Goal: Information Seeking & Learning: Learn about a topic

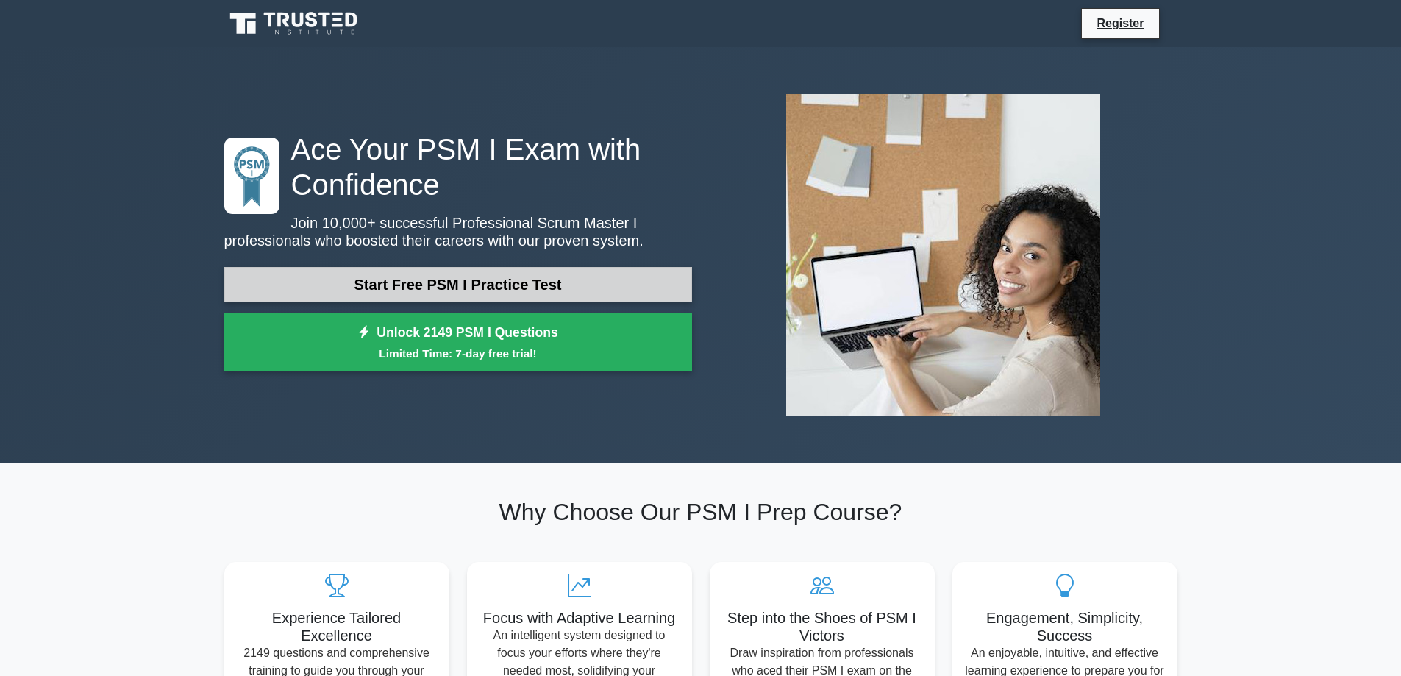
click at [499, 271] on link "Start Free PSM I Practice Test" at bounding box center [458, 284] width 468 height 35
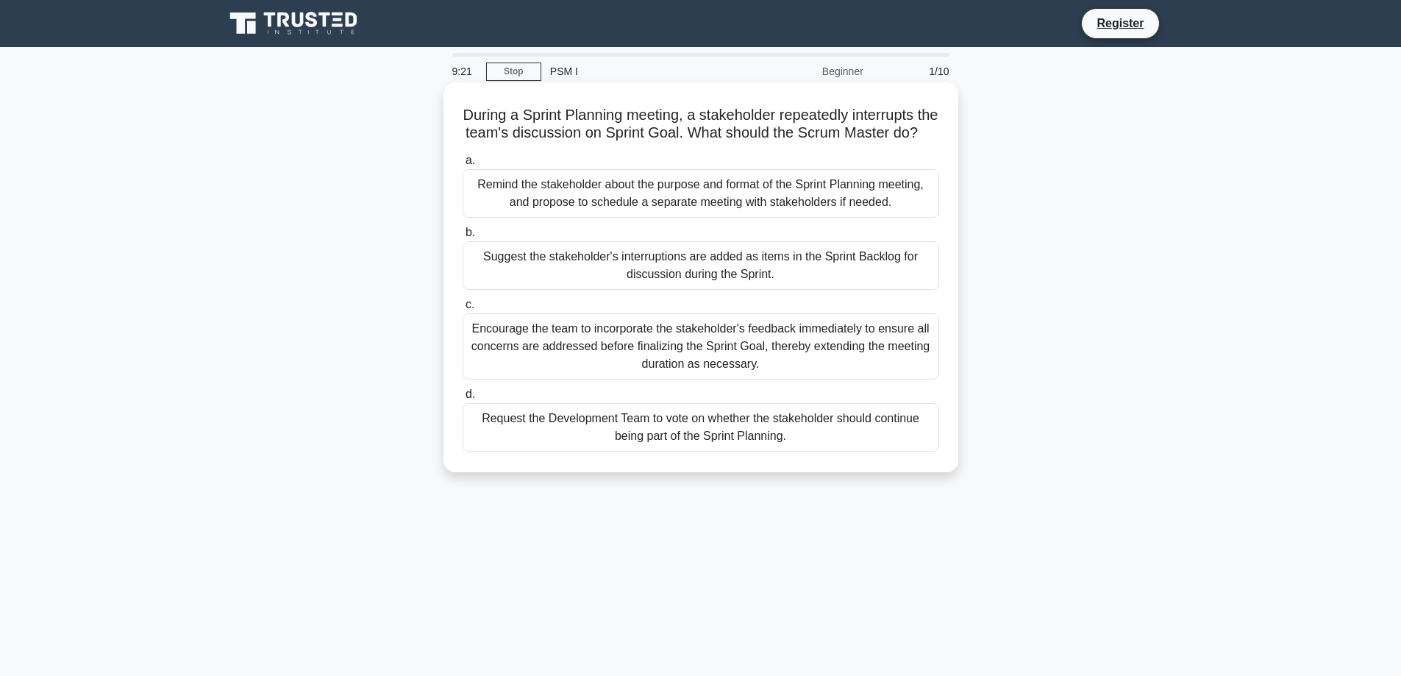
click at [704, 218] on div "Remind the stakeholder about the purpose and format of the Sprint Planning meet…" at bounding box center [701, 193] width 477 height 49
click at [463, 165] on input "a. Remind the stakeholder about the purpose and format of the Sprint Planning m…" at bounding box center [463, 161] width 0 height 10
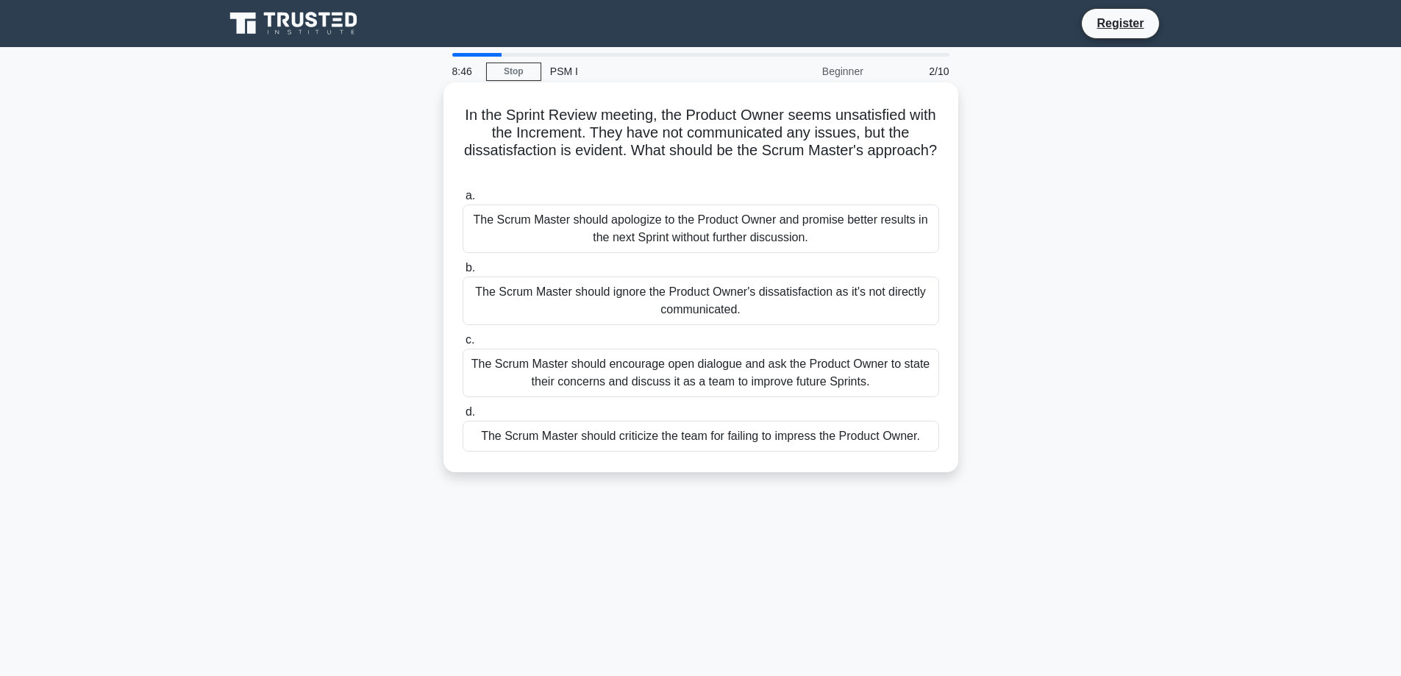
click at [779, 381] on div "The Scrum Master should encourage open dialogue and ask the Product Owner to st…" at bounding box center [701, 373] width 477 height 49
click at [463, 345] on input "c. The Scrum Master should encourage open dialogue and ask the Product Owner to…" at bounding box center [463, 340] width 0 height 10
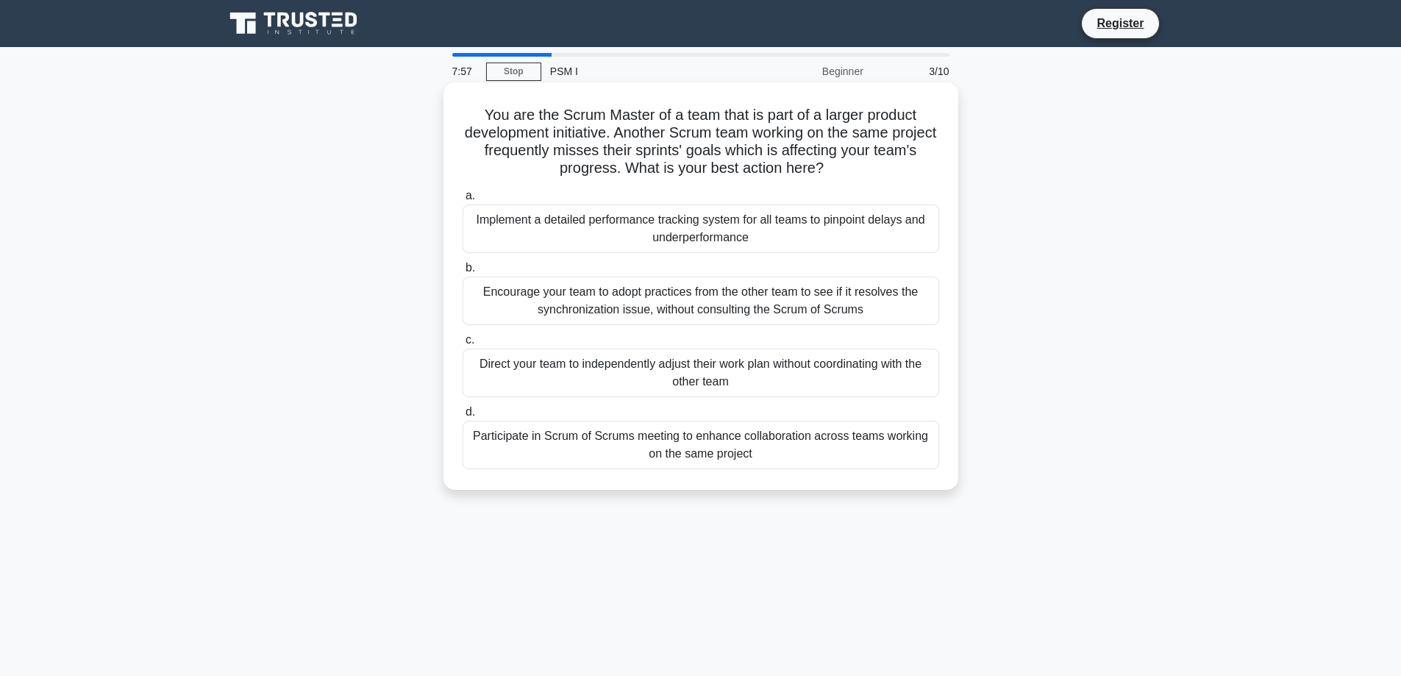
click at [803, 449] on div "Participate in Scrum of Scrums meeting to enhance collaboration across teams wo…" at bounding box center [701, 445] width 477 height 49
click at [463, 417] on input "d. Participate in Scrum of Scrums meeting to enhance collaboration across teams…" at bounding box center [463, 412] width 0 height 10
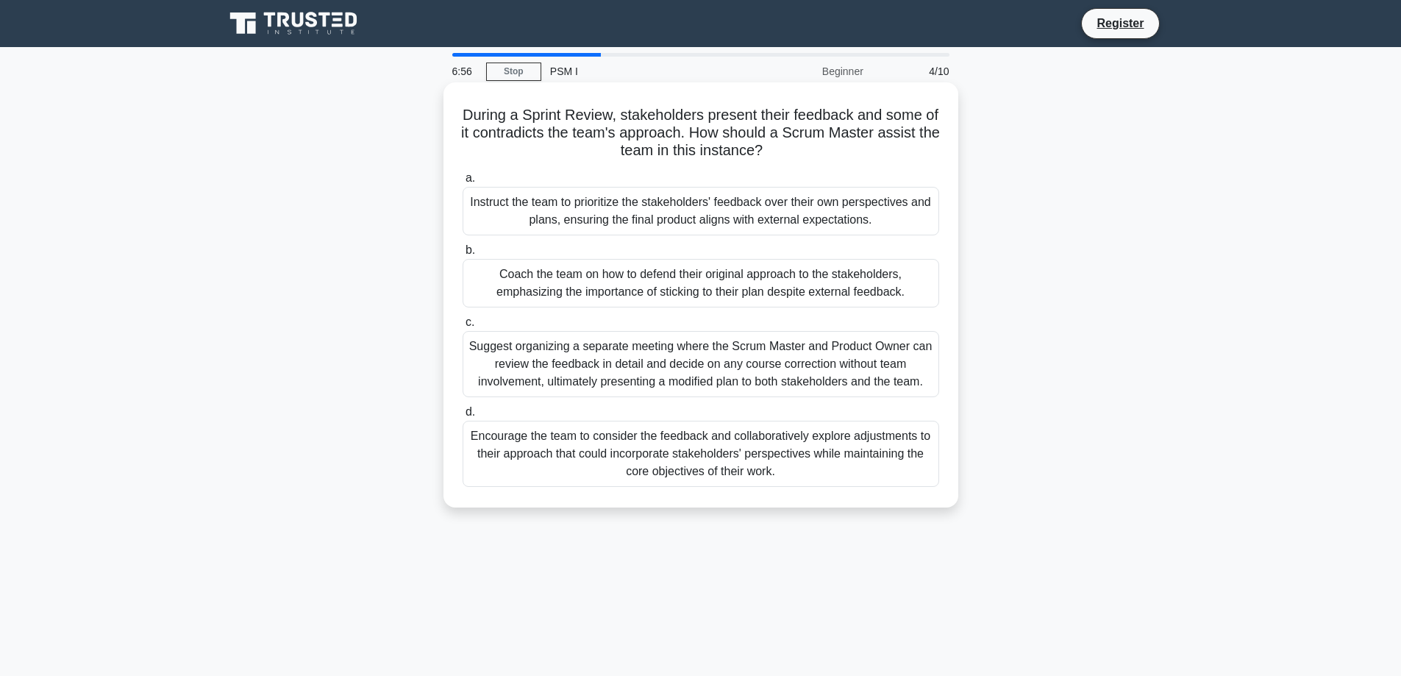
click at [591, 456] on div "Encourage the team to consider the feedback and collaboratively explore adjustm…" at bounding box center [701, 454] width 477 height 66
click at [463, 417] on input "d. Encourage the team to consider the feedback and collaboratively explore adju…" at bounding box center [463, 412] width 0 height 10
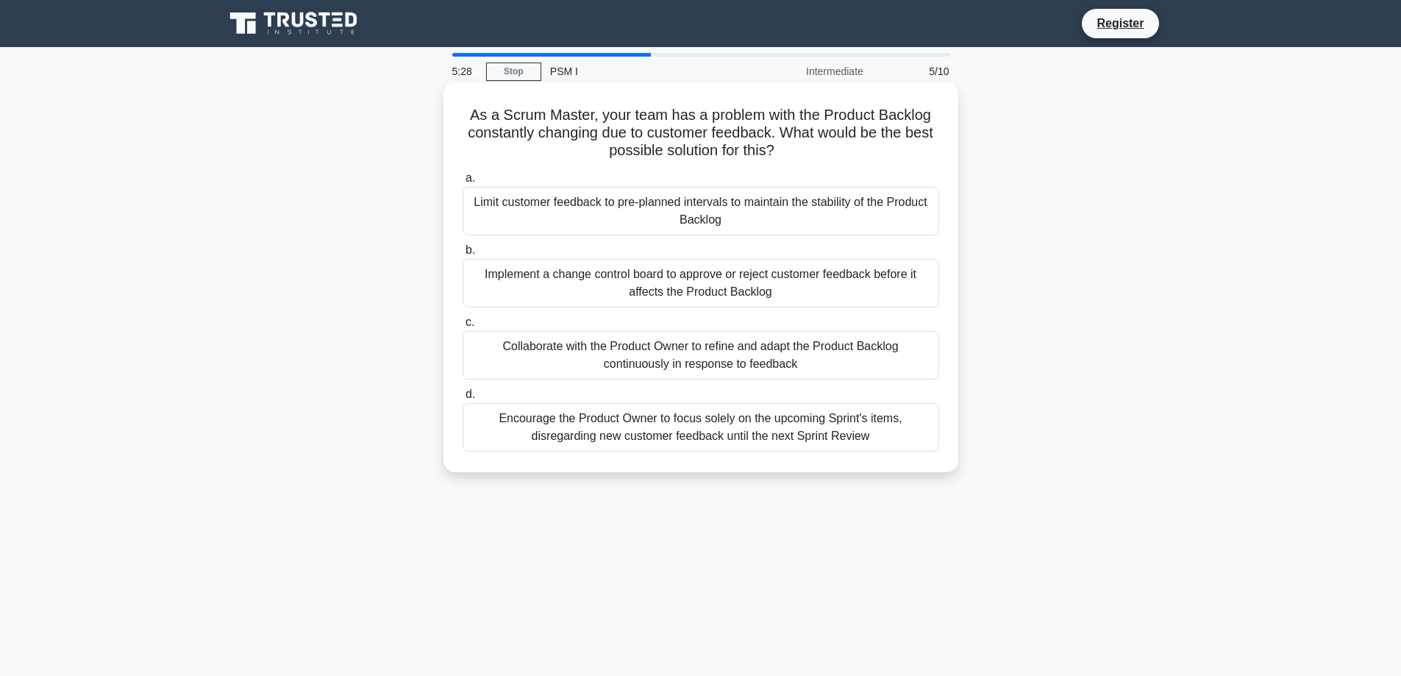
click at [708, 366] on div "Collaborate with the Product Owner to refine and adapt the Product Backlog cont…" at bounding box center [701, 355] width 477 height 49
click at [463, 327] on input "c. Collaborate with the Product Owner to refine and adapt the Product Backlog c…" at bounding box center [463, 323] width 0 height 10
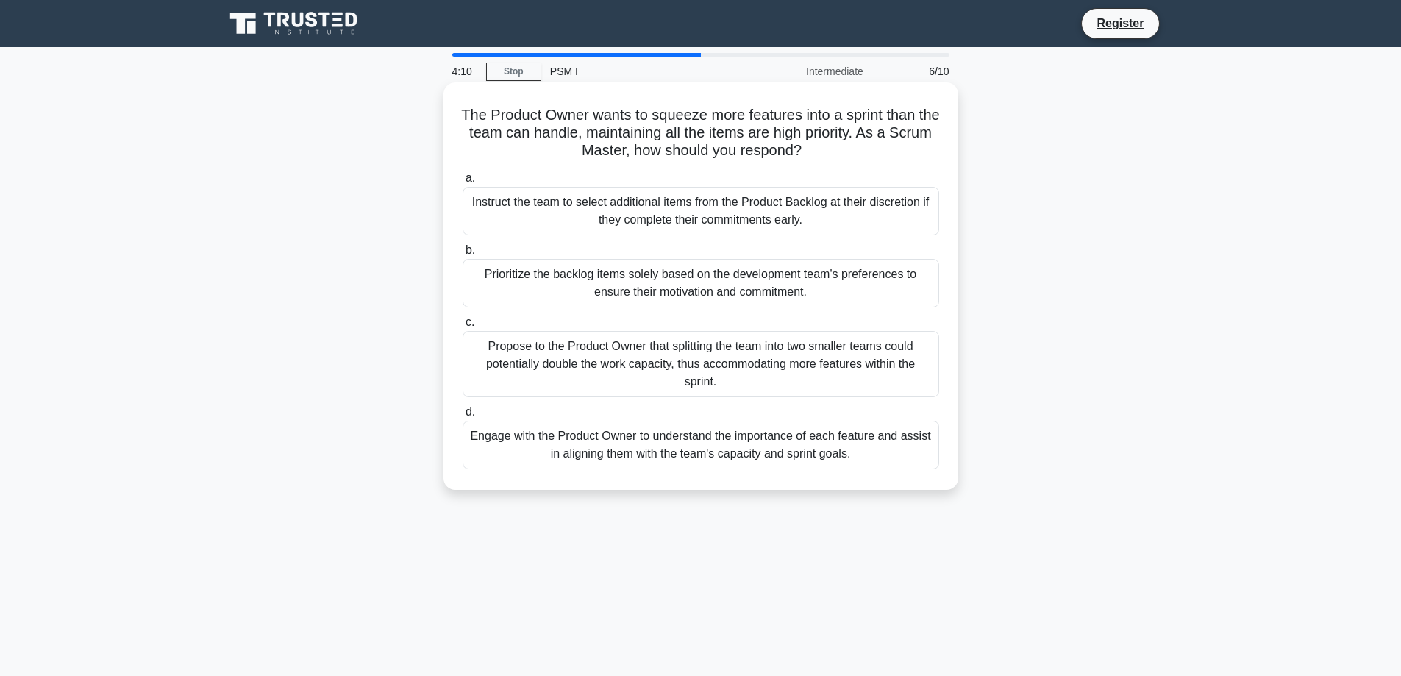
click at [782, 461] on div "Engage with the Product Owner to understand the importance of each feature and …" at bounding box center [701, 445] width 477 height 49
click at [463, 417] on input "d. Engage with the Product Owner to understand the importance of each feature a…" at bounding box center [463, 412] width 0 height 10
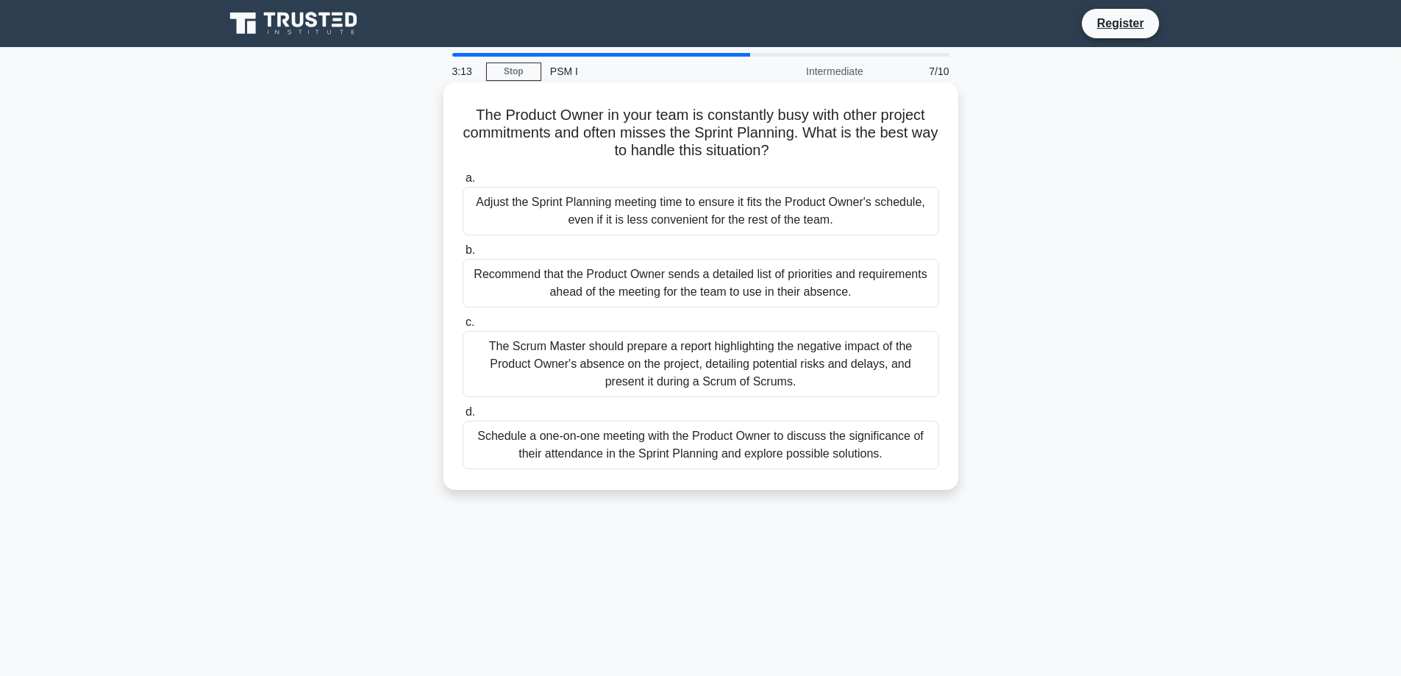
click at [759, 224] on div "Adjust the Sprint Planning meeting time to ensure it fits the Product Owner's s…" at bounding box center [701, 211] width 477 height 49
click at [463, 183] on input "a. Adjust the Sprint Planning meeting time to ensure it fits the Product Owner'…" at bounding box center [463, 179] width 0 height 10
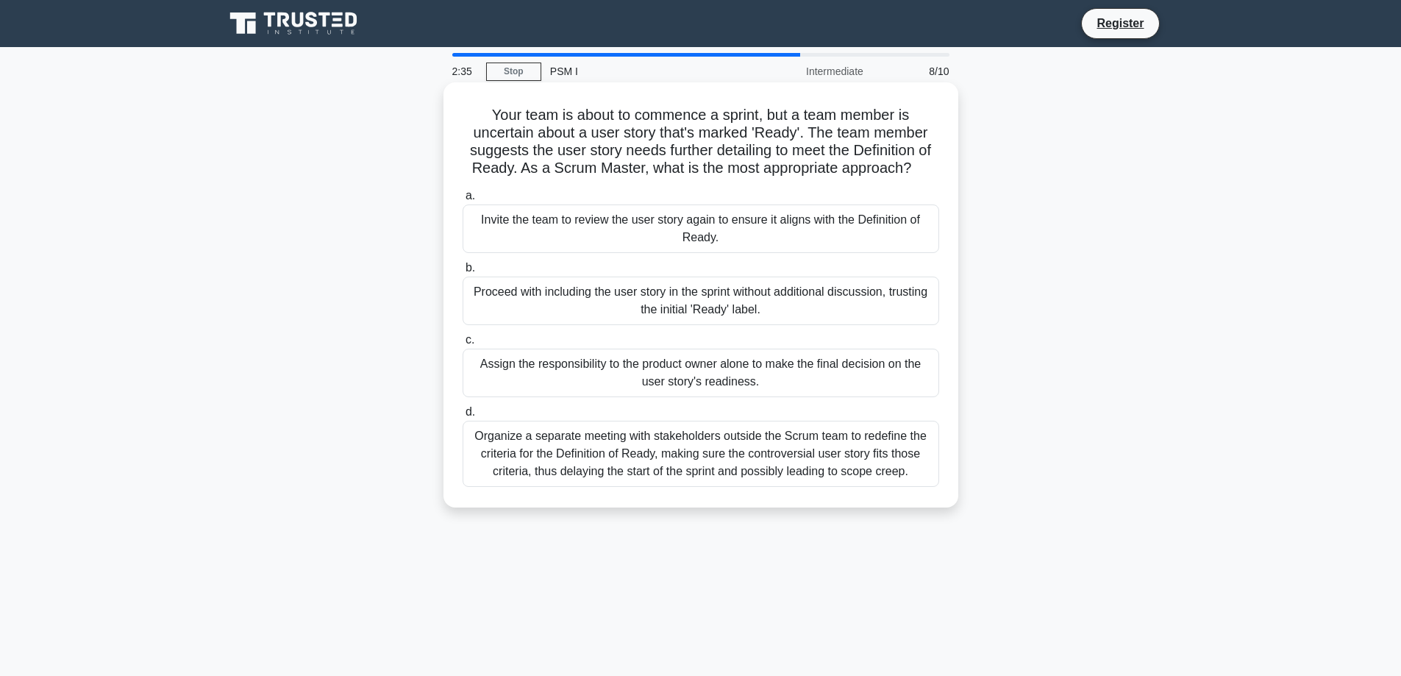
click at [624, 119] on h5 "Your team is about to commence a sprint, but a team member is uncertain about a…" at bounding box center [700, 142] width 479 height 72
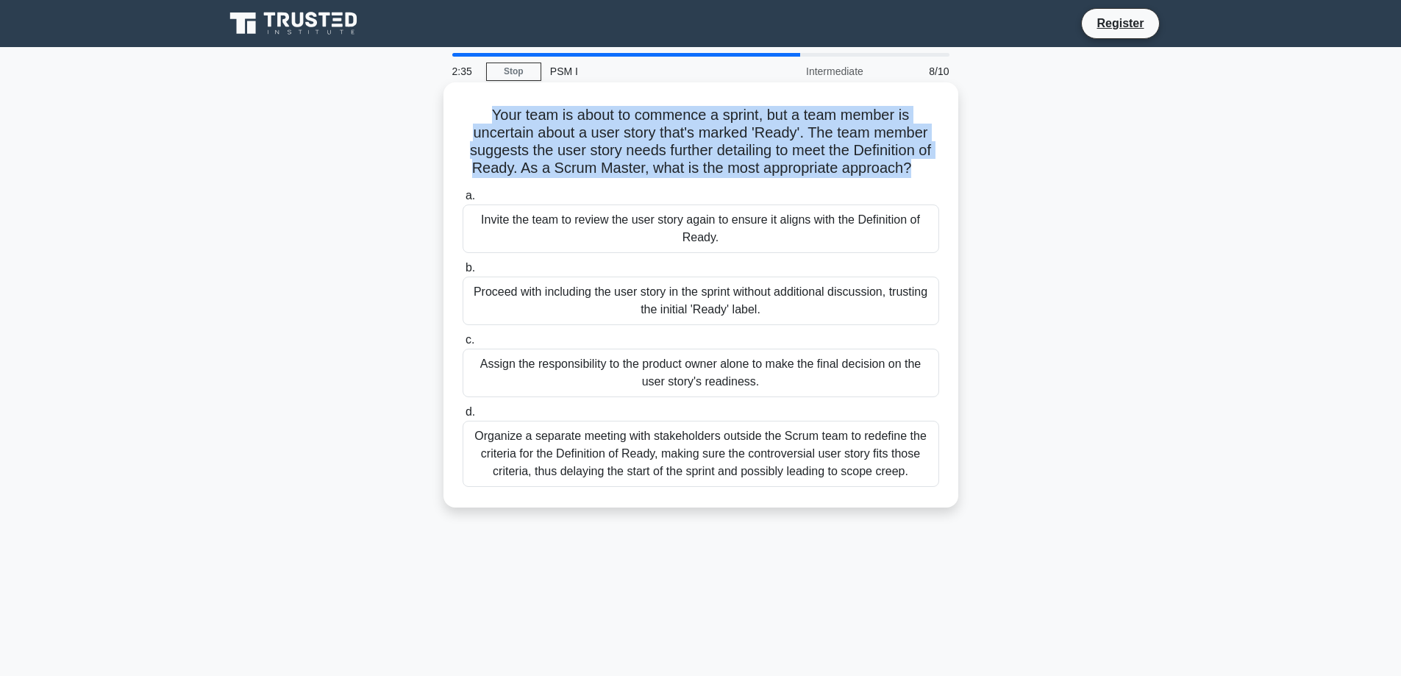
click at [624, 119] on h5 "Your team is about to commence a sprint, but a team member is uncertain about a…" at bounding box center [700, 142] width 479 height 72
copy div "Your team is about to commence a sprint, but a team member is uncertain about a…"
click at [874, 117] on h5 "Your team is about to commence a sprint, but a team member is uncertain about a…" at bounding box center [700, 142] width 479 height 72
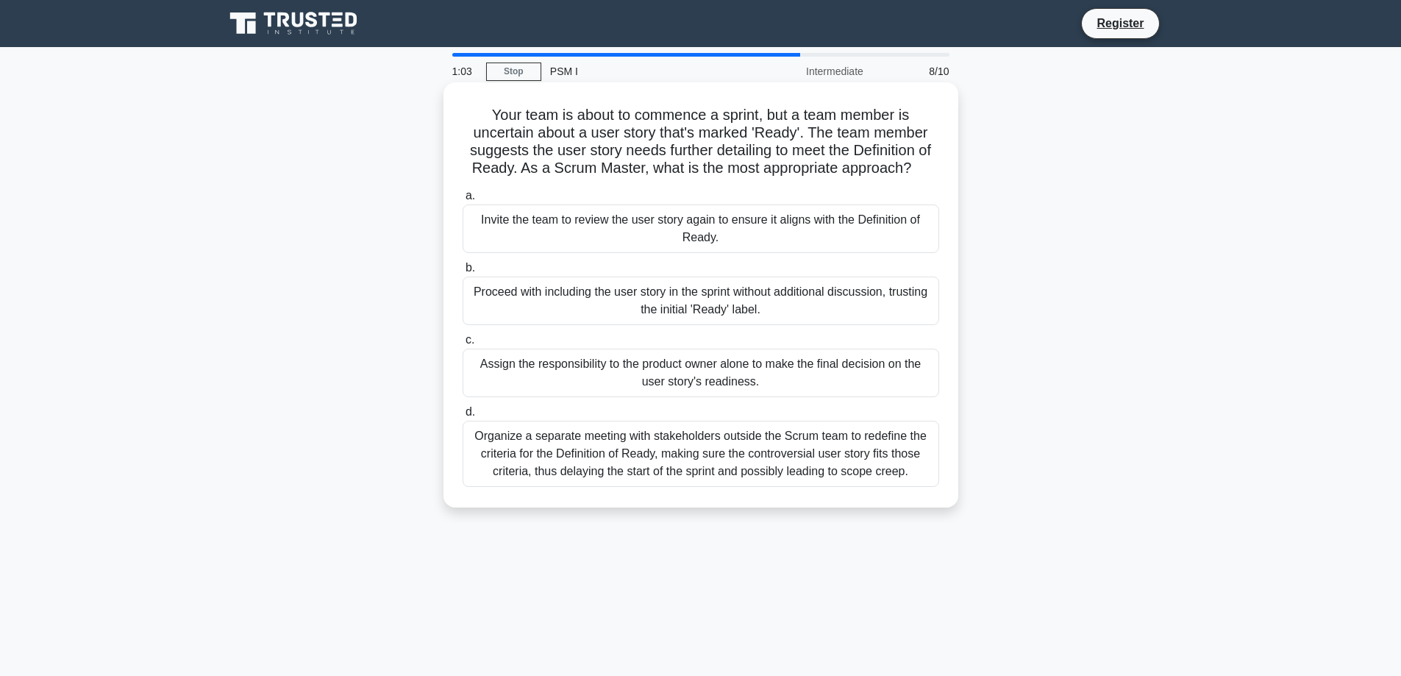
click at [742, 238] on div "Invite the team to review the user story again to ensure it aligns with the Def…" at bounding box center [701, 228] width 477 height 49
click at [463, 201] on input "a. Invite the team to review the user story again to ensure it aligns with the …" at bounding box center [463, 196] width 0 height 10
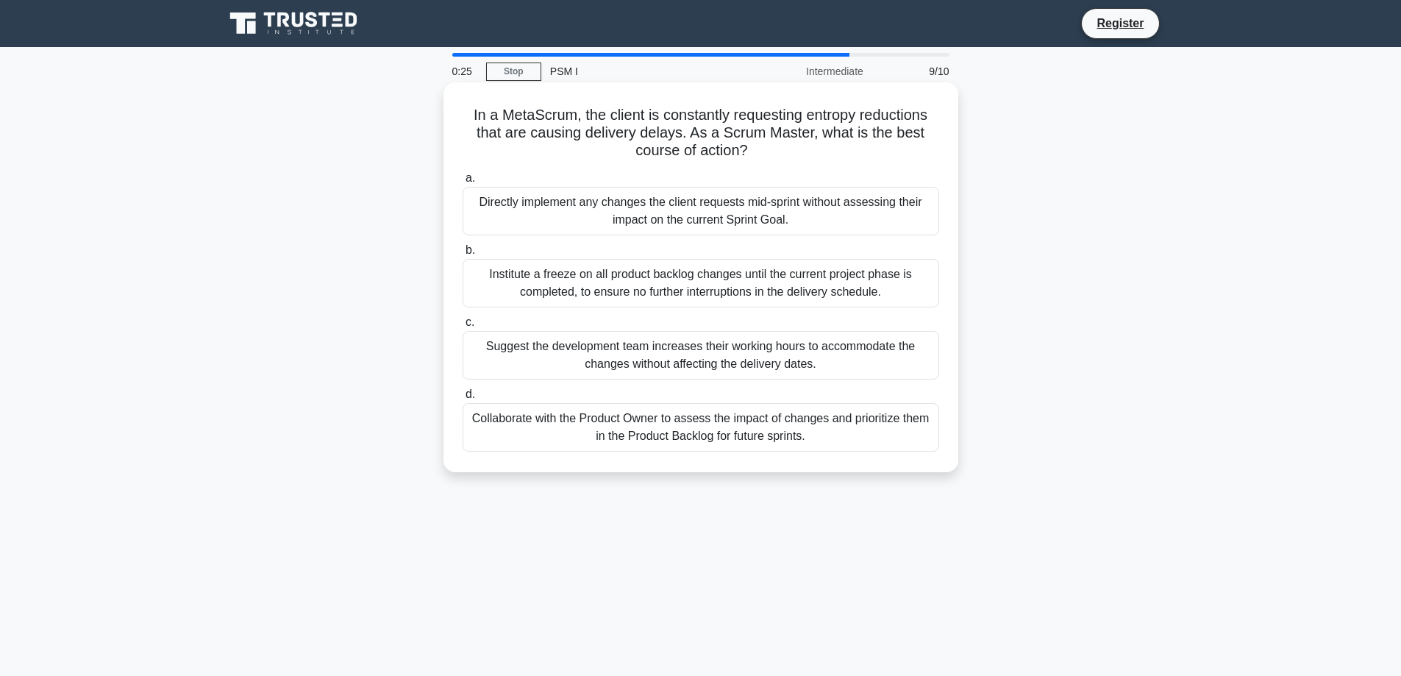
click at [772, 431] on div "Collaborate with the Product Owner to assess the impact of changes and prioriti…" at bounding box center [701, 427] width 477 height 49
click at [463, 399] on input "d. Collaborate with the Product Owner to assess the impact of changes and prior…" at bounding box center [463, 395] width 0 height 10
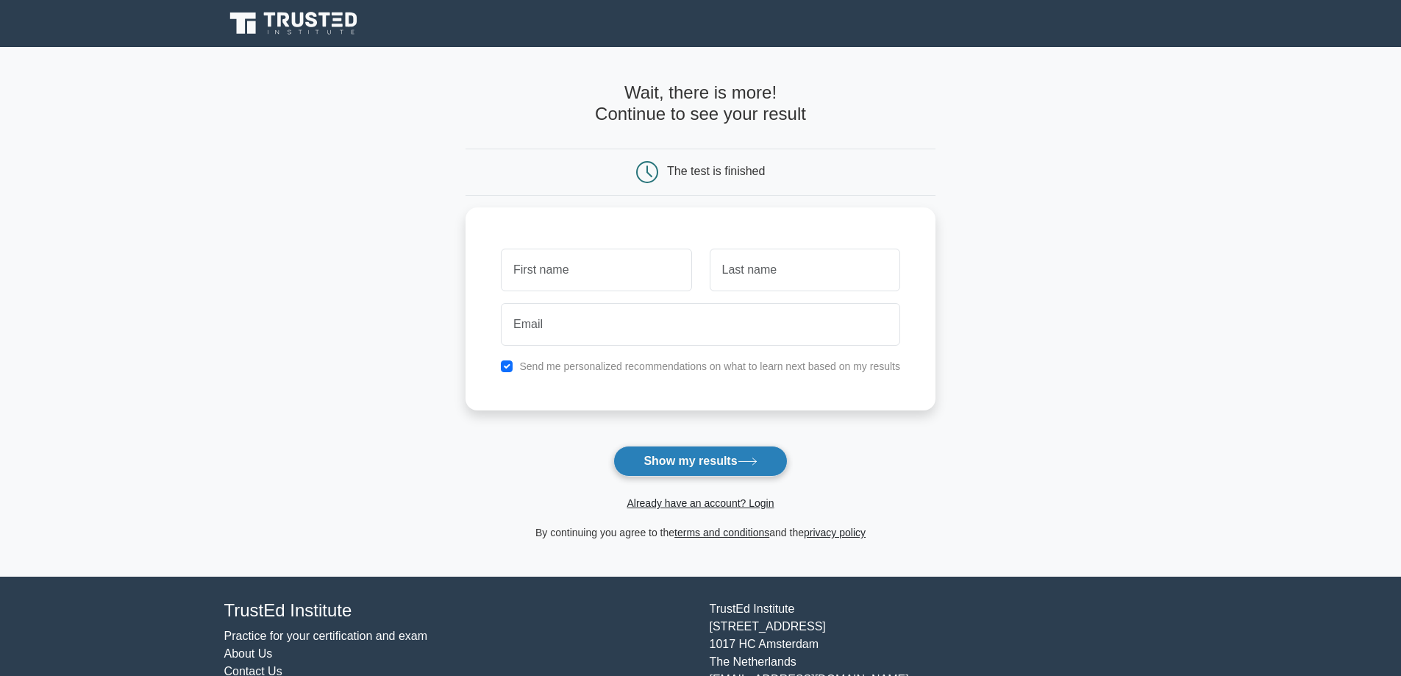
click at [657, 465] on button "Show my results" at bounding box center [700, 461] width 174 height 31
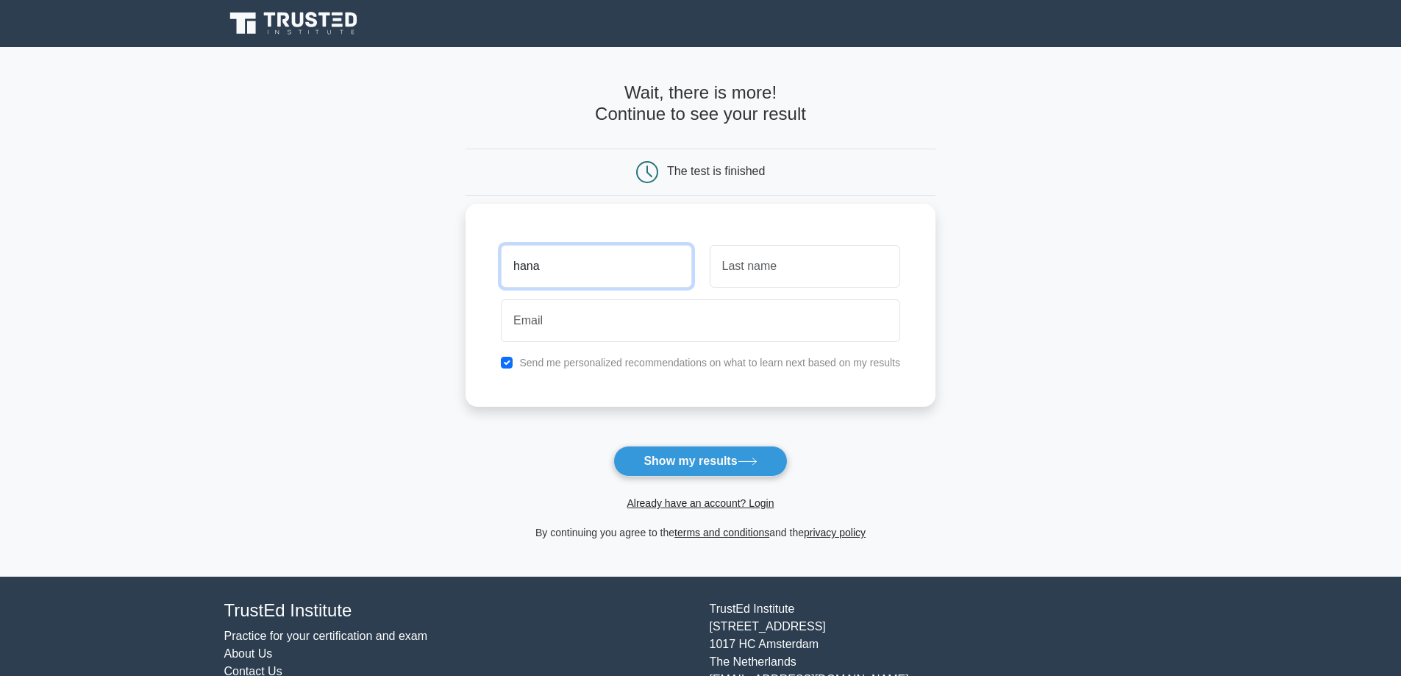
type input "hana"
click at [799, 271] on input "text" at bounding box center [805, 266] width 190 height 43
type input "test"
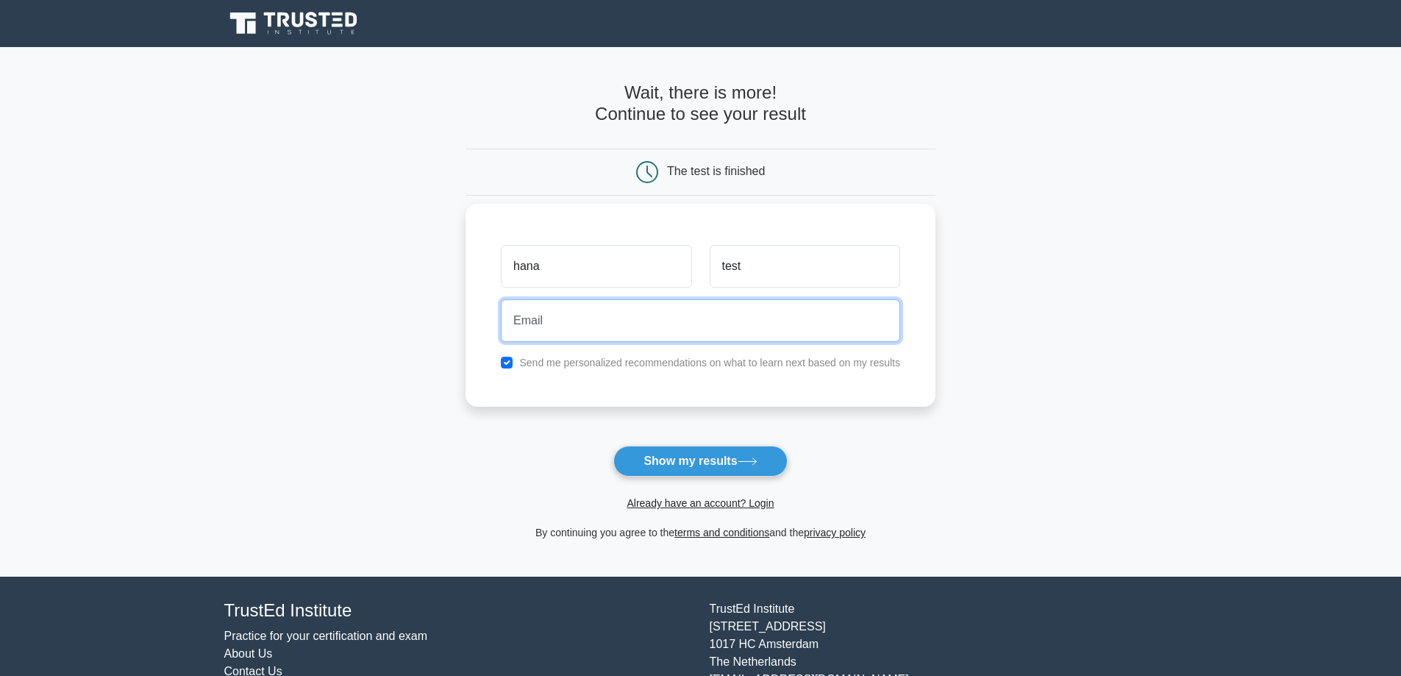
click at [532, 335] on input "email" at bounding box center [700, 320] width 399 height 43
type input "hana.mushaikeh@gmail.com"
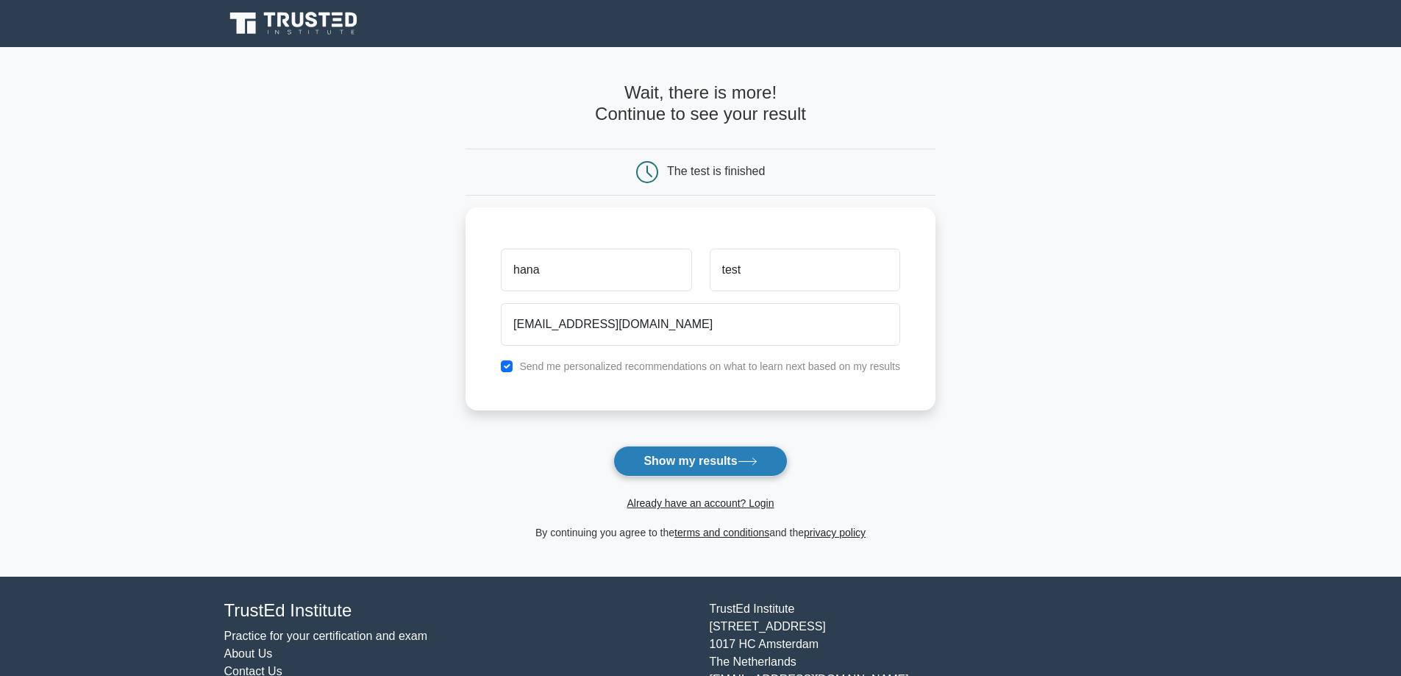
click at [642, 465] on button "Show my results" at bounding box center [700, 461] width 174 height 31
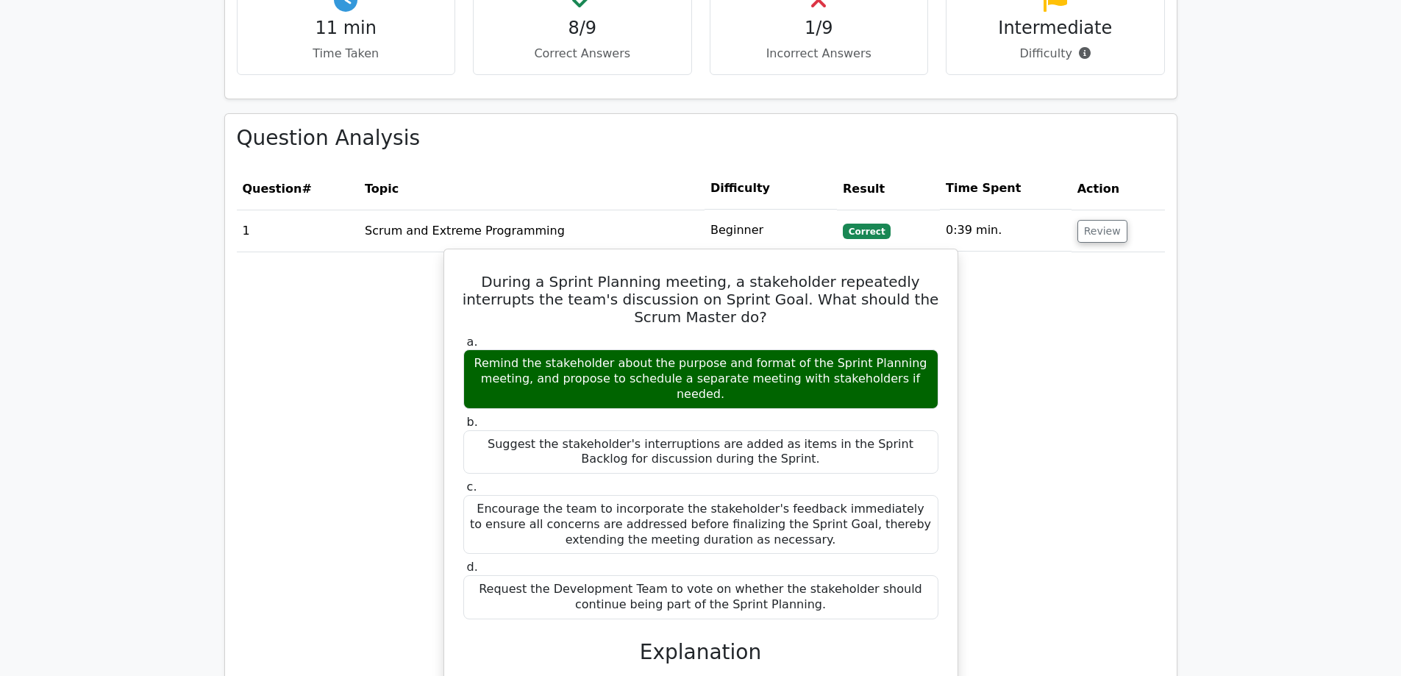
scroll to position [1103, 0]
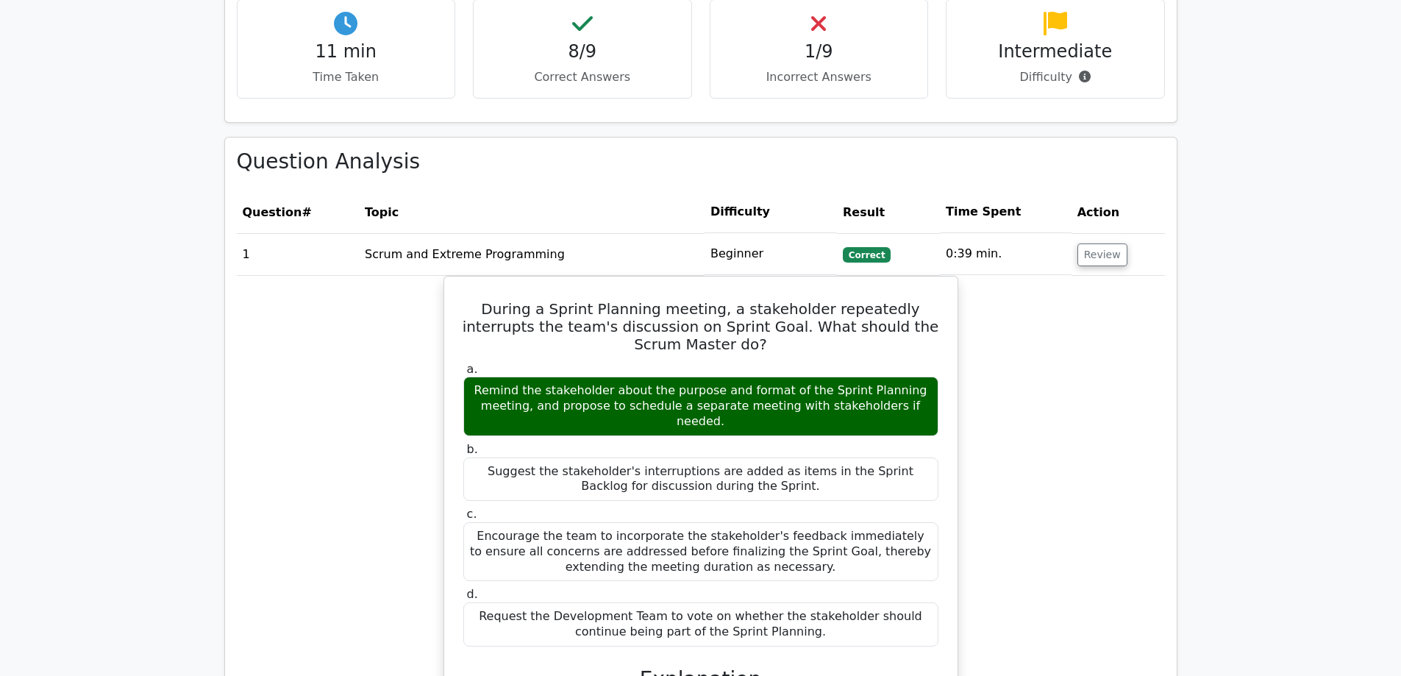
click at [863, 247] on span "Correct" at bounding box center [867, 254] width 48 height 15
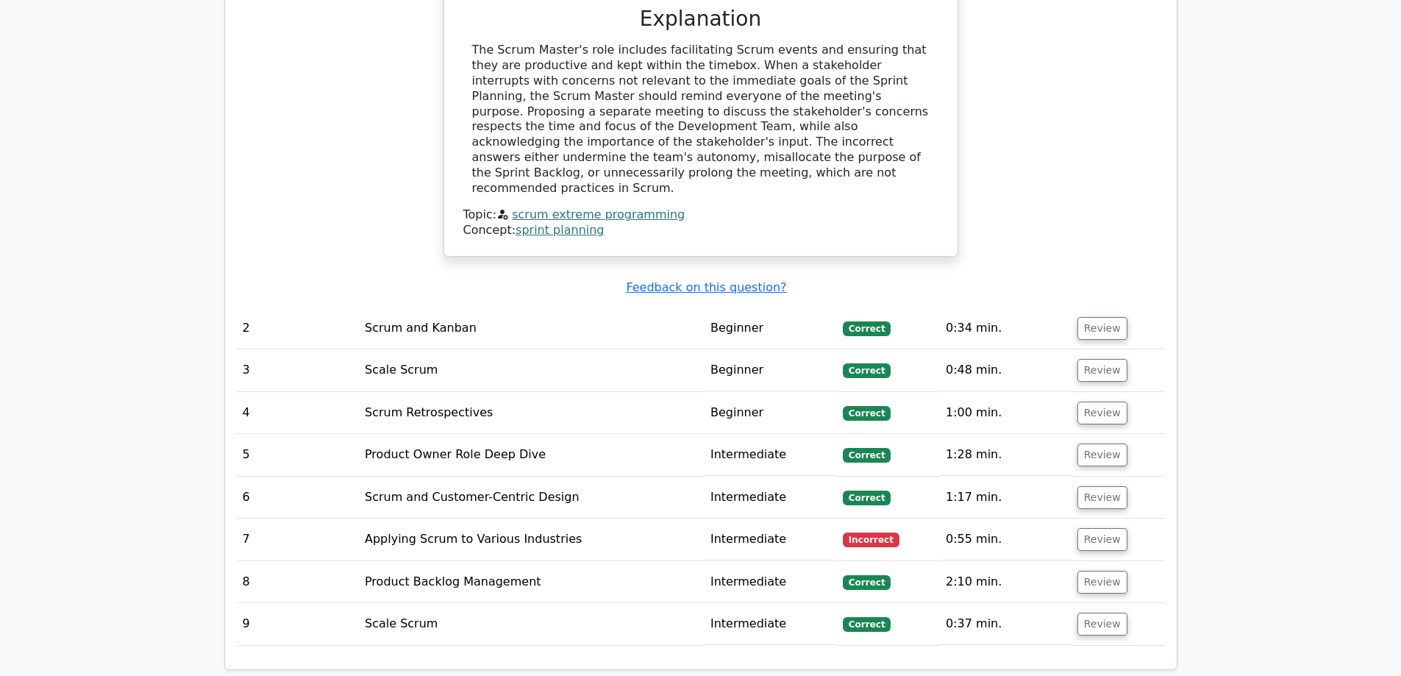
scroll to position [1765, 0]
click at [863, 531] on span "Incorrect" at bounding box center [871, 538] width 57 height 15
click at [404, 517] on td "Applying Scrum to Various Industries" at bounding box center [532, 538] width 346 height 42
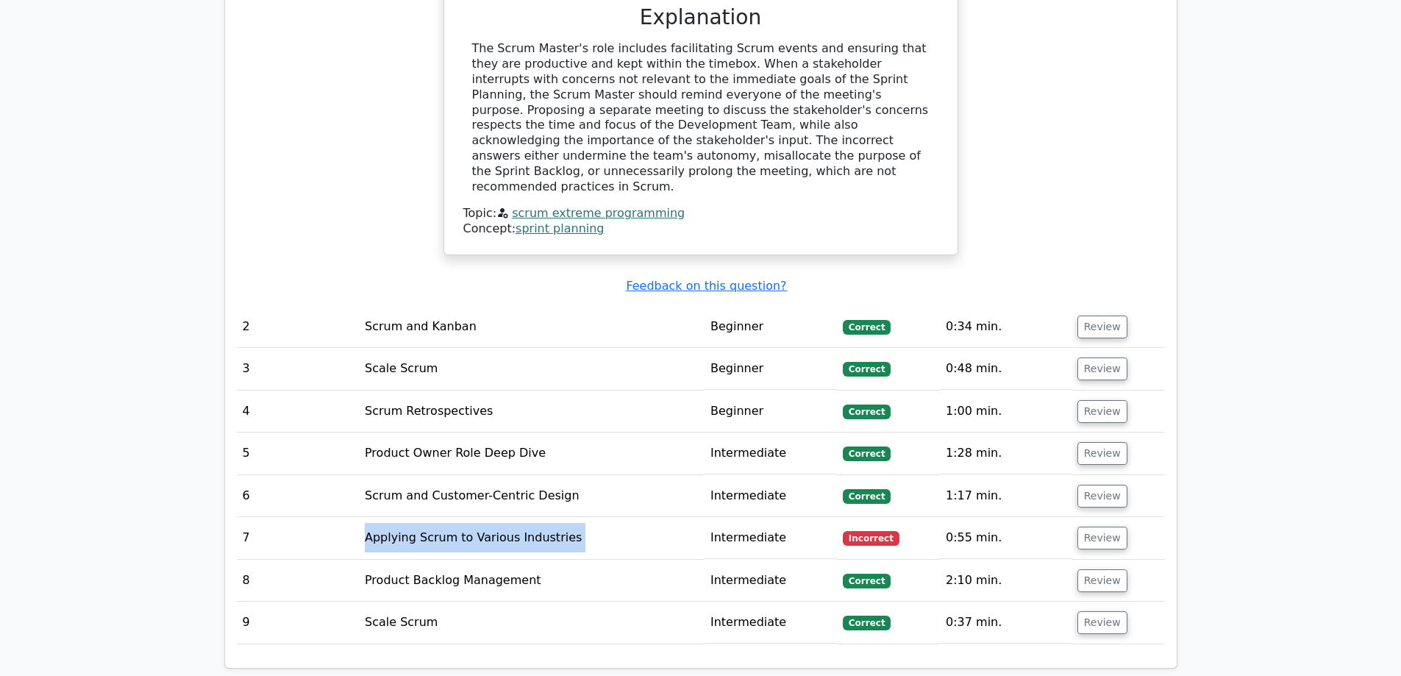
click at [404, 517] on td "Applying Scrum to Various Industries" at bounding box center [532, 538] width 346 height 42
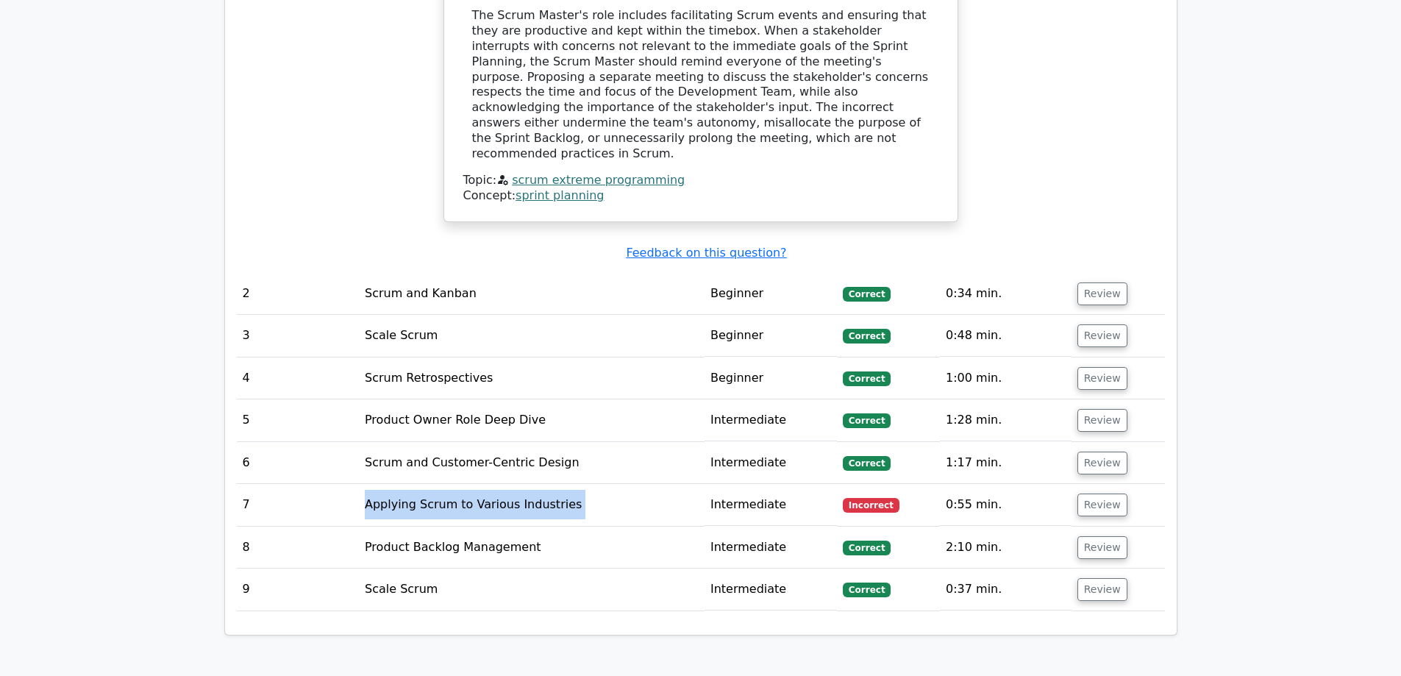
scroll to position [1838, 0]
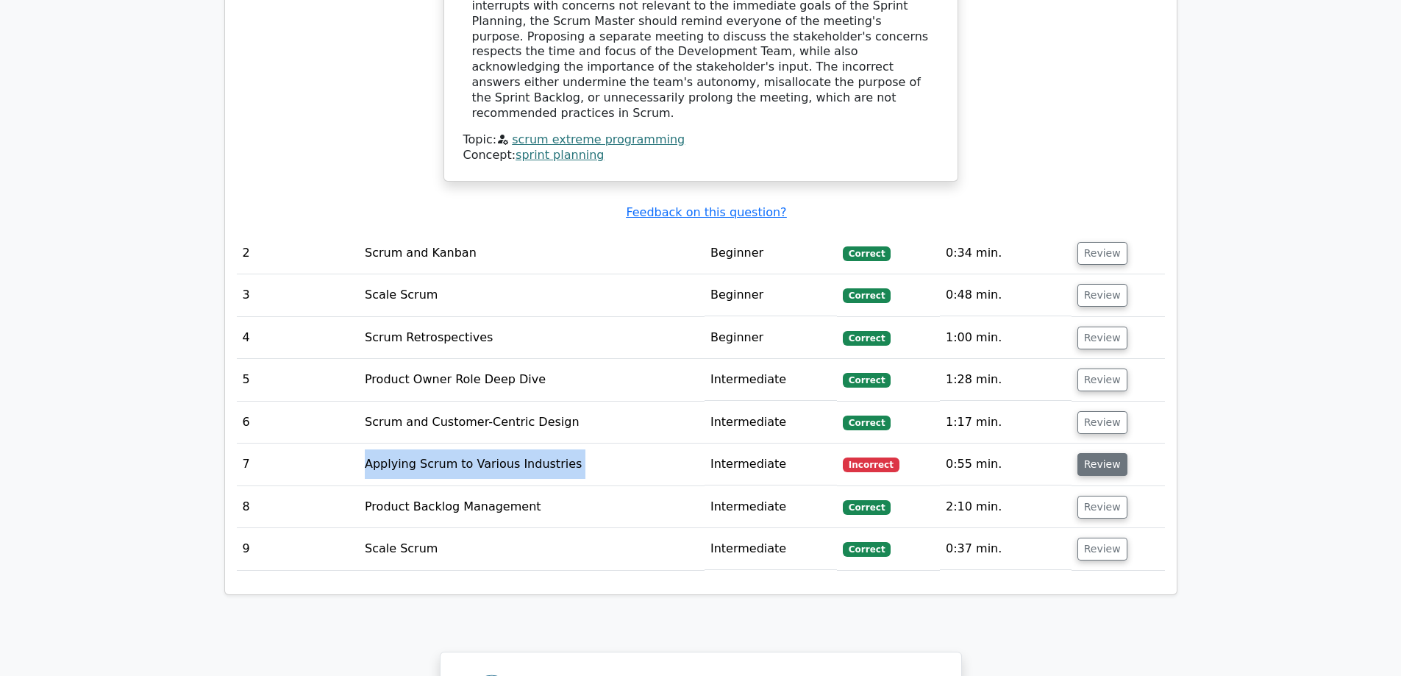
click at [1105, 453] on button "Review" at bounding box center [1102, 464] width 50 height 23
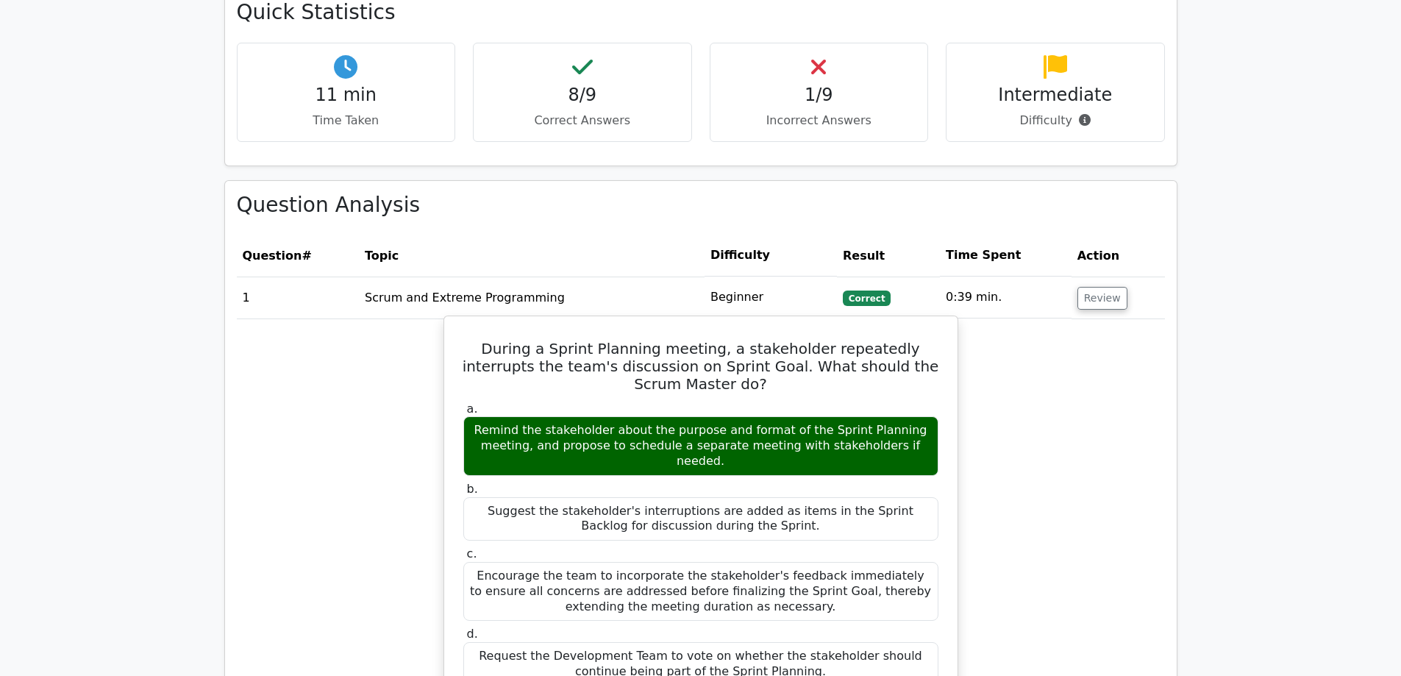
scroll to position [1030, 0]
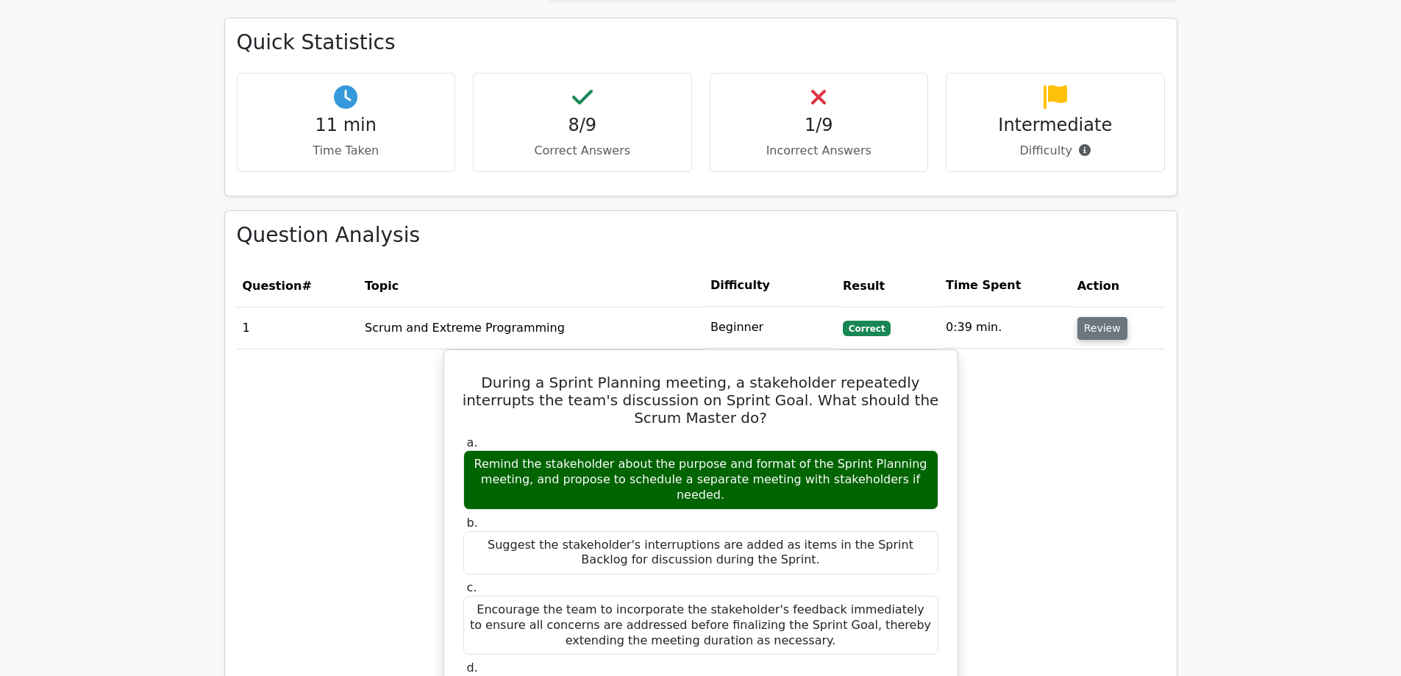
click at [1103, 317] on button "Review" at bounding box center [1102, 328] width 50 height 23
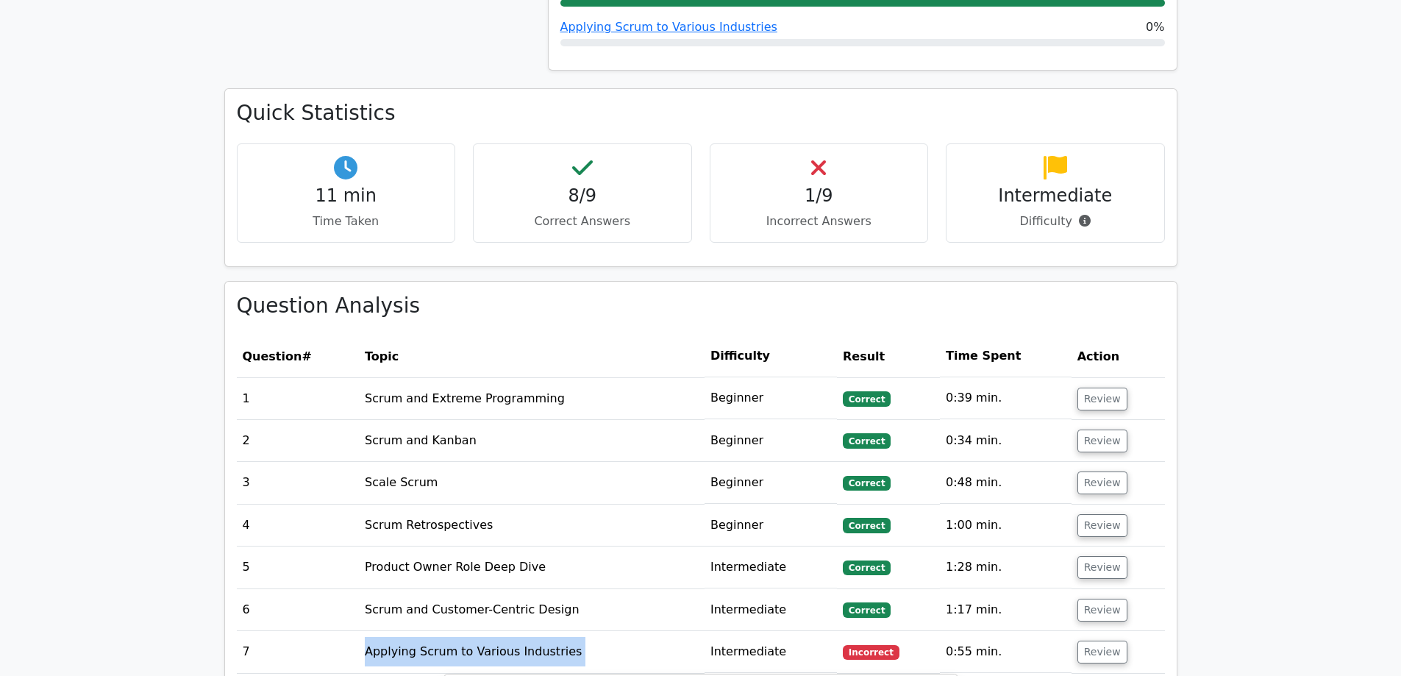
scroll to position [956, 0]
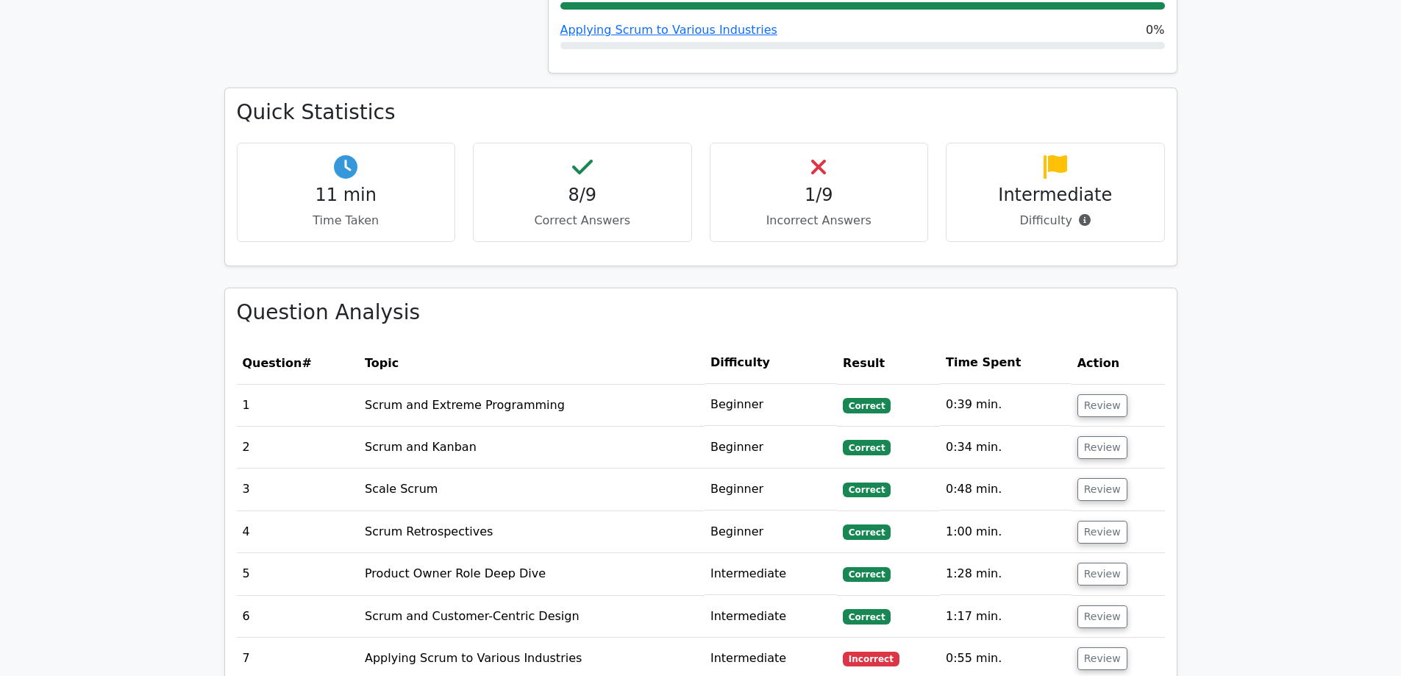
click at [584, 185] on h4 "8/9" at bounding box center [582, 195] width 194 height 21
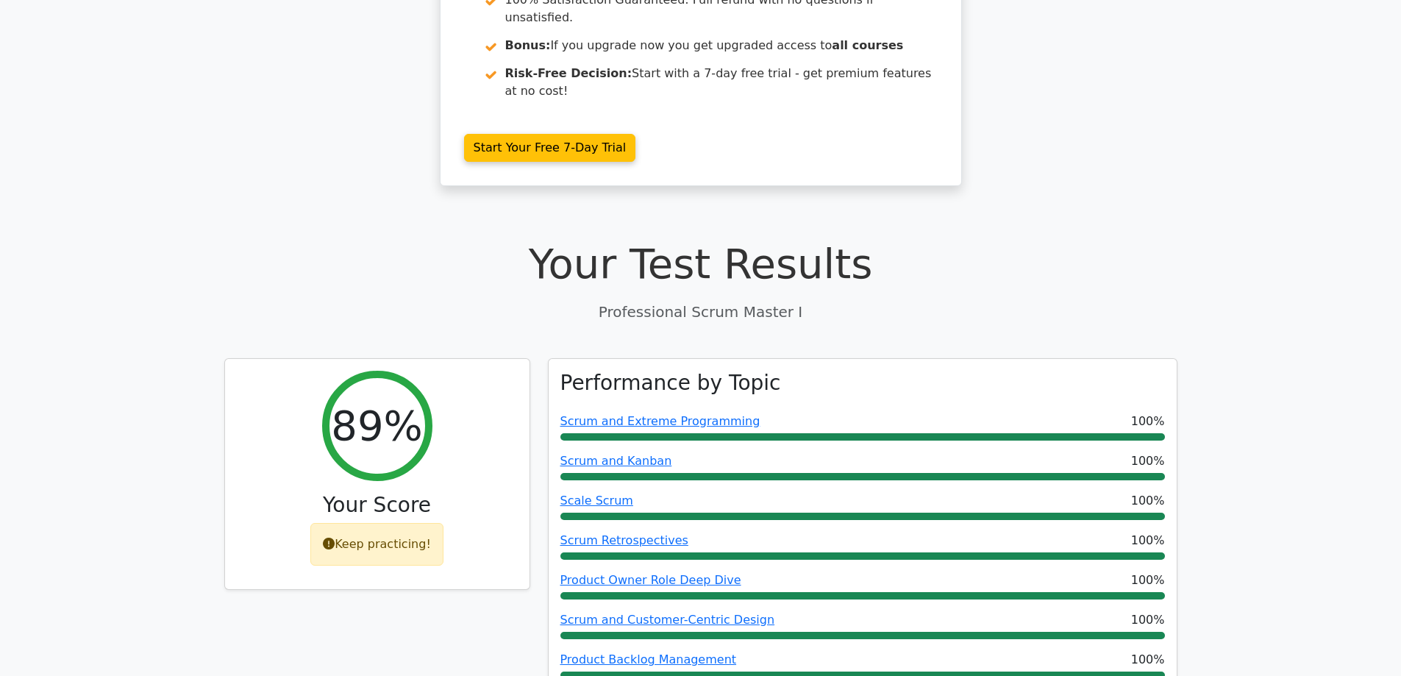
scroll to position [294, 0]
